Goal: Information Seeking & Learning: Learn about a topic

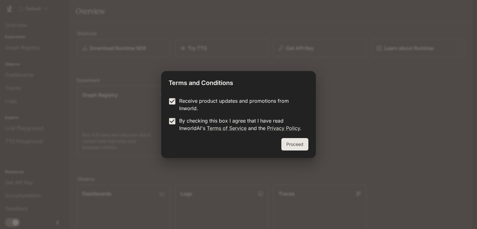
click at [303, 141] on button "Proceed" at bounding box center [294, 144] width 27 height 12
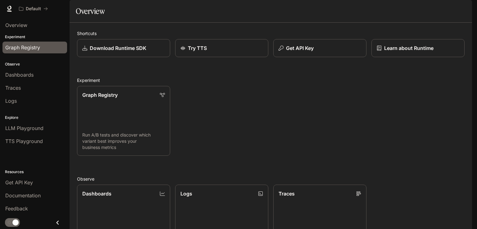
click at [32, 46] on span "Graph Registry" at bounding box center [22, 47] width 35 height 7
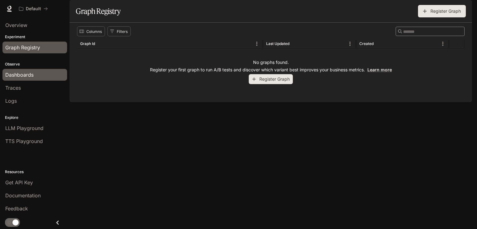
click at [20, 78] on span "Dashboards" at bounding box center [19, 74] width 28 height 7
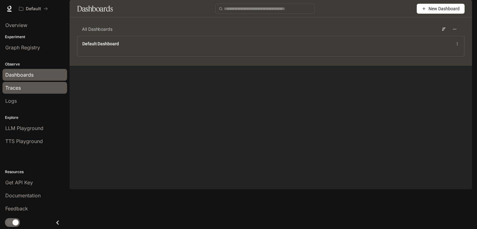
click at [23, 85] on div "Traces" at bounding box center [34, 87] width 59 height 7
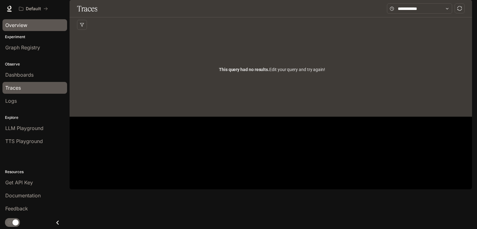
click at [25, 29] on link "Overview" at bounding box center [34, 25] width 65 height 12
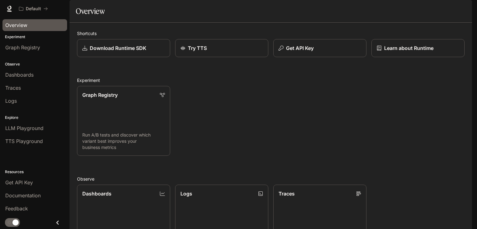
scroll to position [152, 0]
click at [44, 45] on div "Graph Registry" at bounding box center [34, 47] width 59 height 7
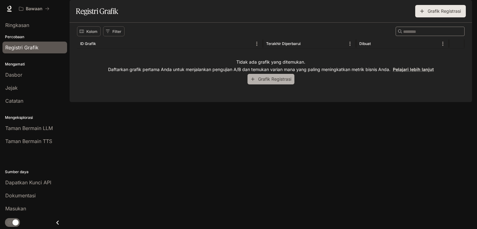
click at [274, 82] on font "Grafik Registrasi" at bounding box center [274, 78] width 33 height 5
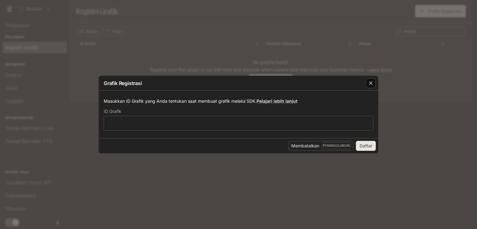
click at [374, 81] on div "button" at bounding box center [371, 83] width 10 height 10
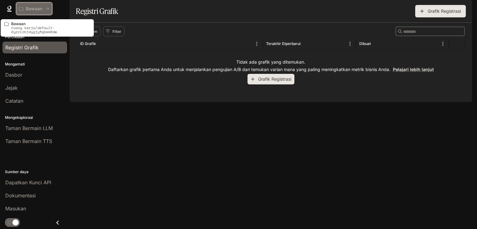
click at [36, 12] on button "Bawaan" at bounding box center [34, 8] width 36 height 12
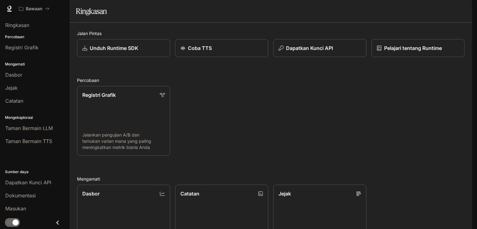
click at [438, 12] on span "Dokumentasi" at bounding box center [437, 9] width 26 height 8
click at [254, 127] on div "Registri Grafik Jalankan pengujian A/B dan temukan varian mana yang paling meni…" at bounding box center [268, 118] width 392 height 75
click at [427, 9] on font "Dokumentasi" at bounding box center [437, 8] width 26 height 5
